Goal: Task Accomplishment & Management: Use online tool/utility

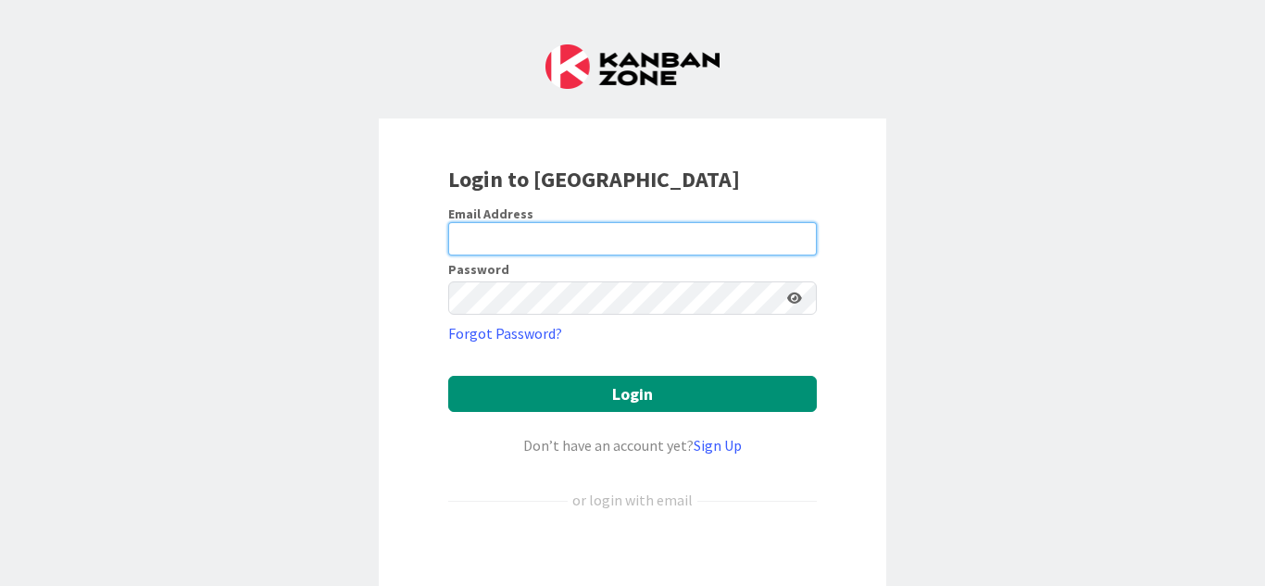
click at [496, 242] on input "email" at bounding box center [632, 238] width 369 height 33
type input "[EMAIL_ADDRESS][DOMAIN_NAME]"
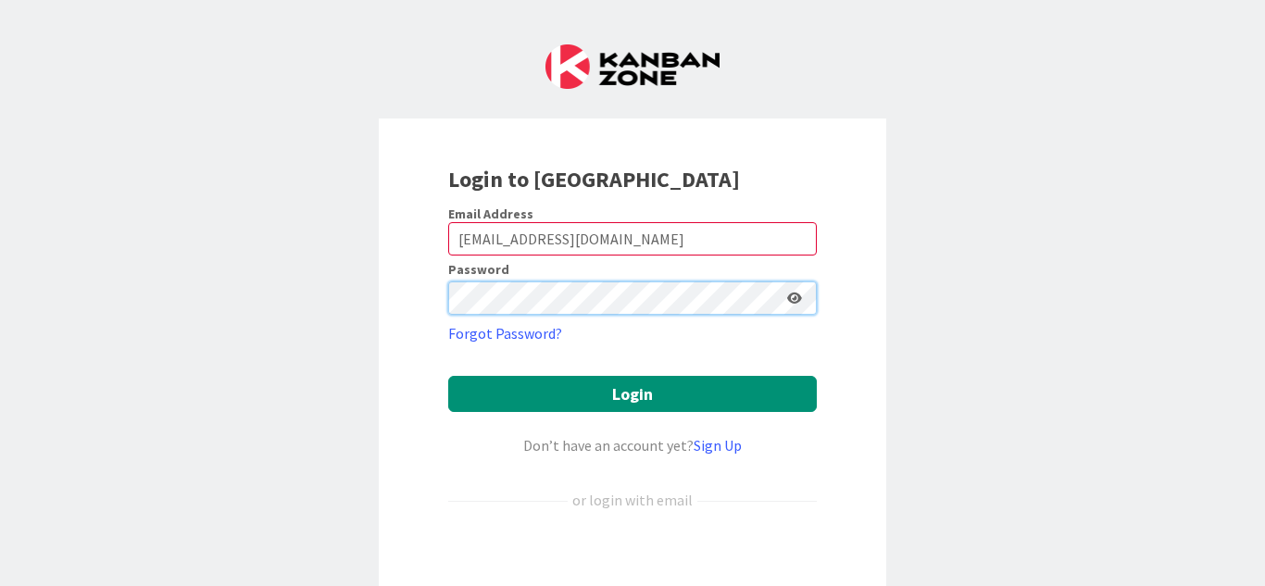
click at [448, 376] on button "Login" at bounding box center [632, 394] width 369 height 36
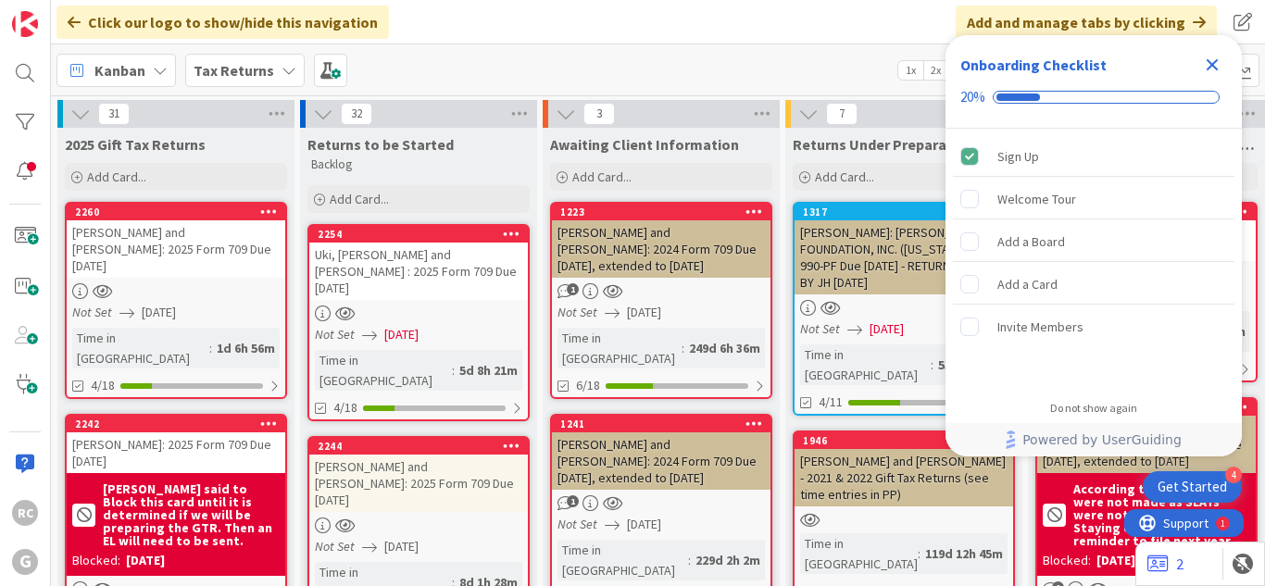
click at [1221, 64] on icon "Close Checklist" at bounding box center [1212, 65] width 22 height 22
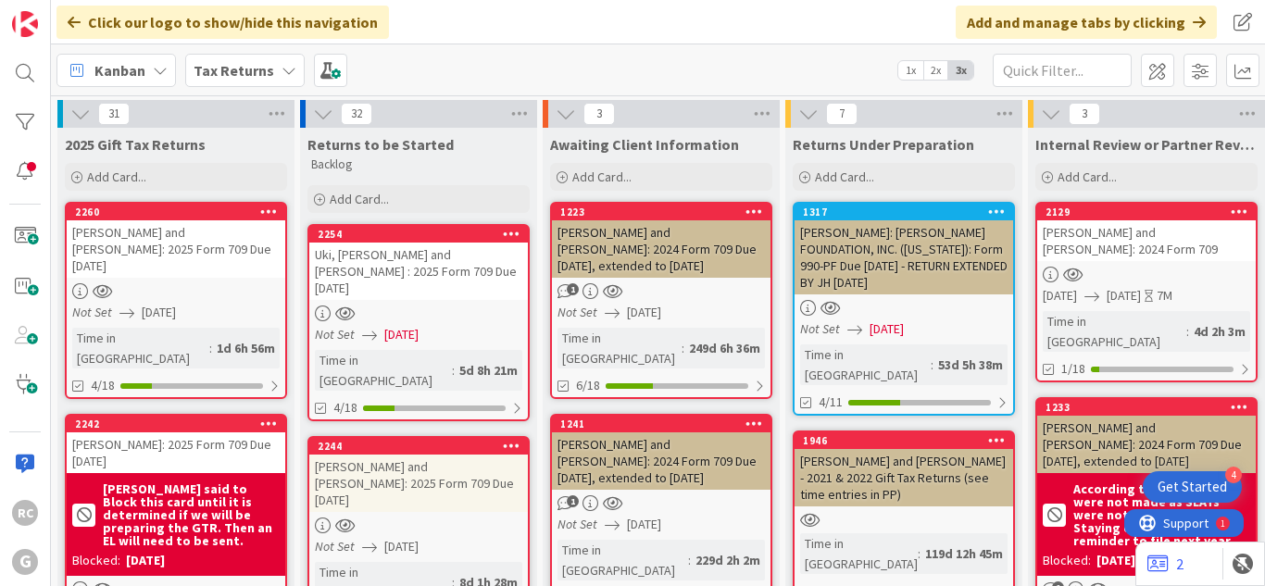
click at [239, 68] on b "Tax Returns" at bounding box center [234, 70] width 81 height 19
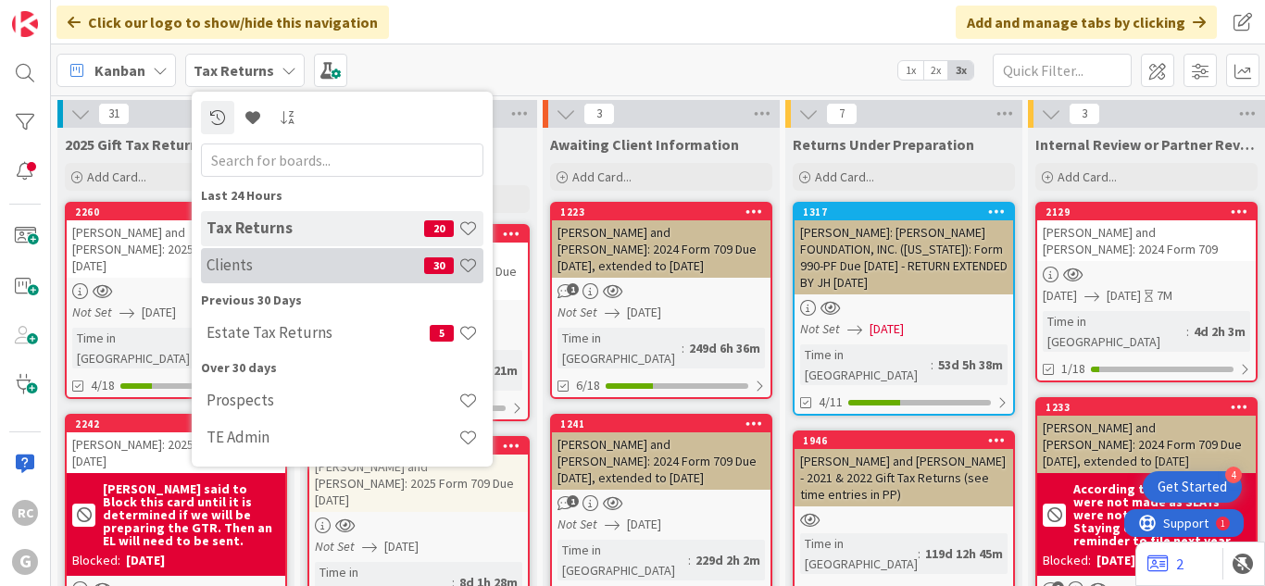
click at [250, 264] on h4 "Clients" at bounding box center [316, 265] width 218 height 19
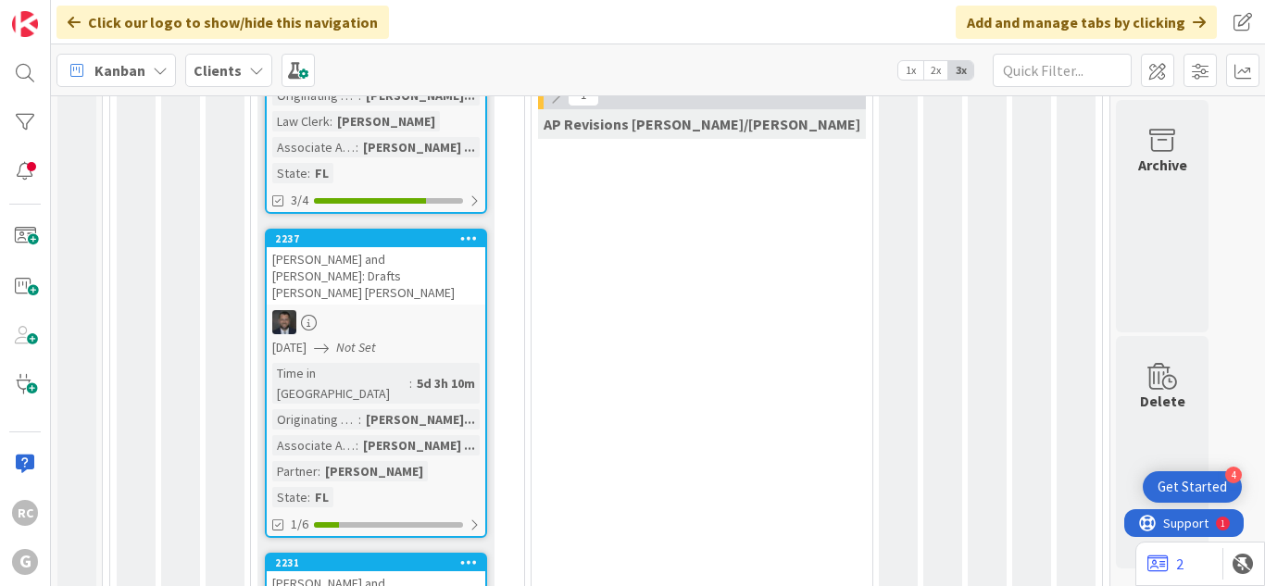
scroll to position [1664, 0]
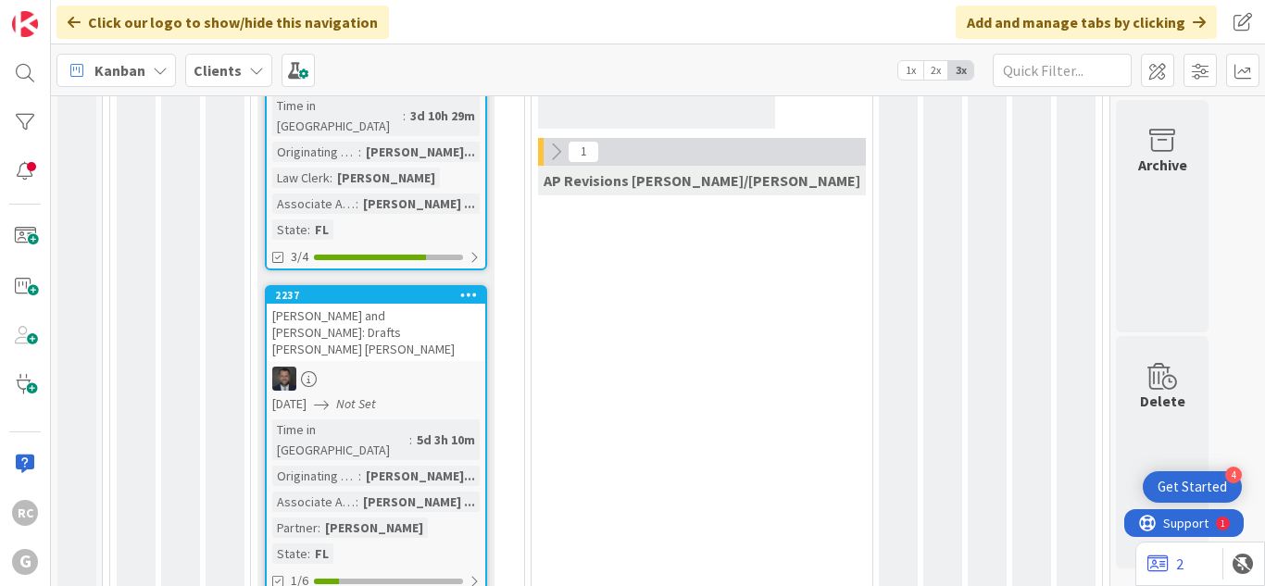
click at [366, 304] on div "[PERSON_NAME] and [PERSON_NAME]: Drafts [PERSON_NAME] [PERSON_NAME]" at bounding box center [376, 332] width 219 height 57
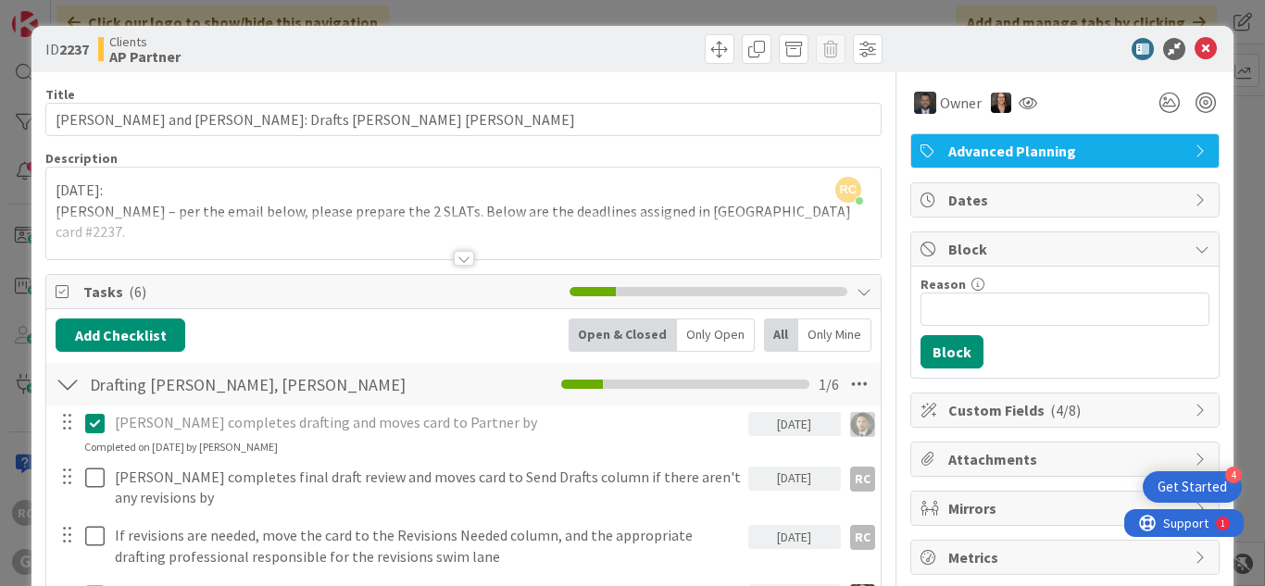
click at [458, 255] on div at bounding box center [464, 258] width 20 height 15
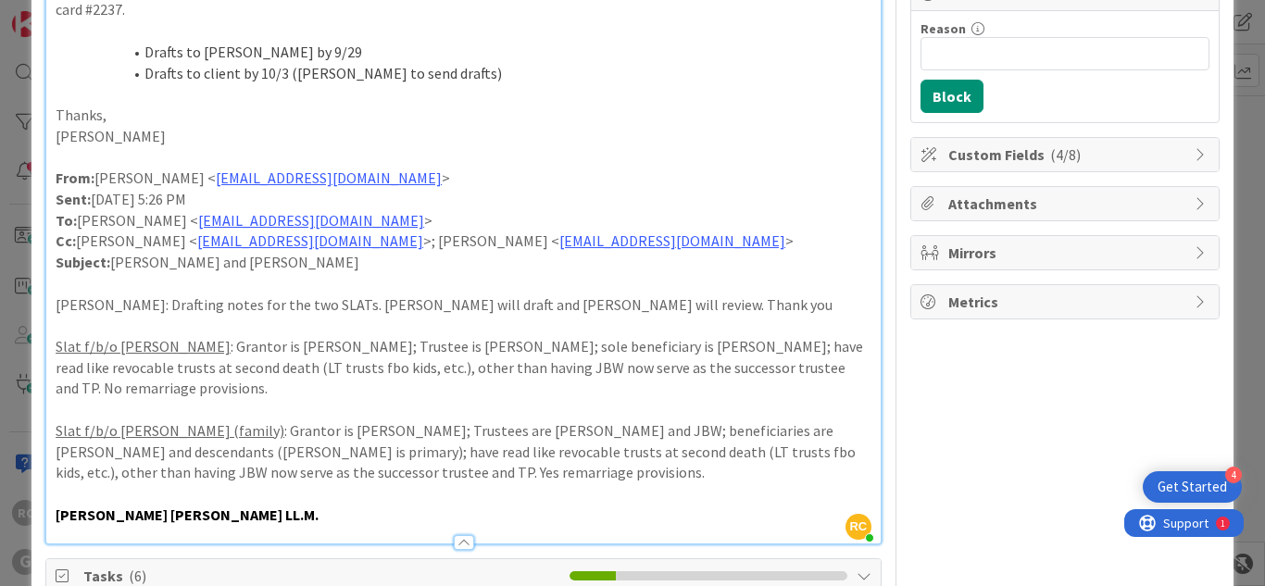
scroll to position [259, 0]
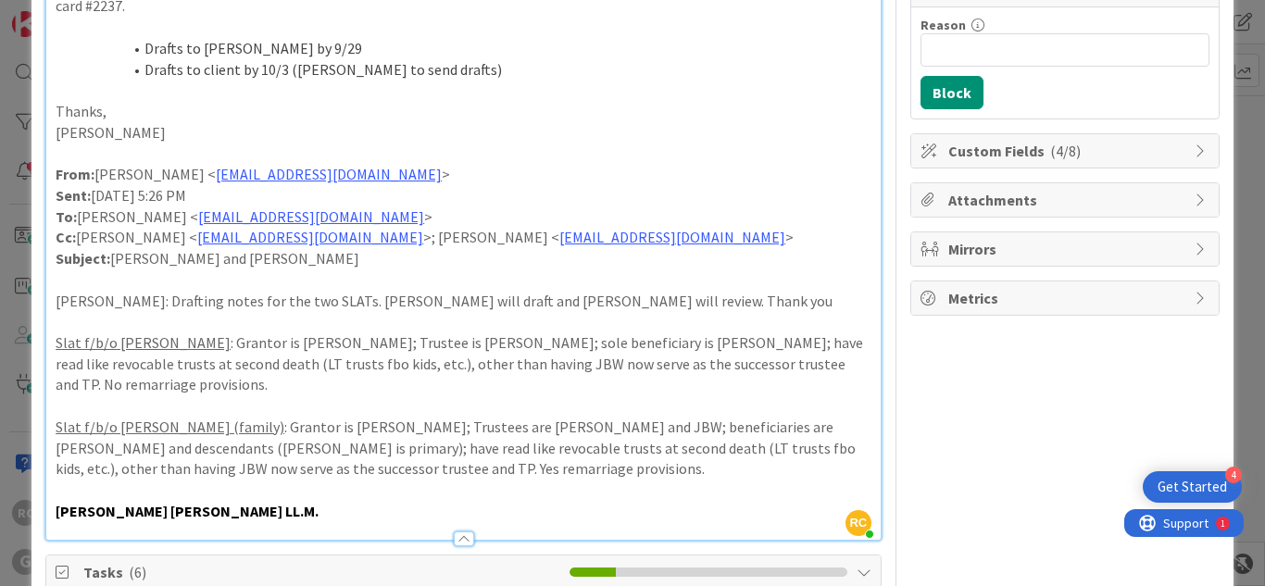
click at [691, 185] on p "Sent: [DATE] 5:26 PM" at bounding box center [464, 195] width 816 height 21
